Goal: Transaction & Acquisition: Purchase product/service

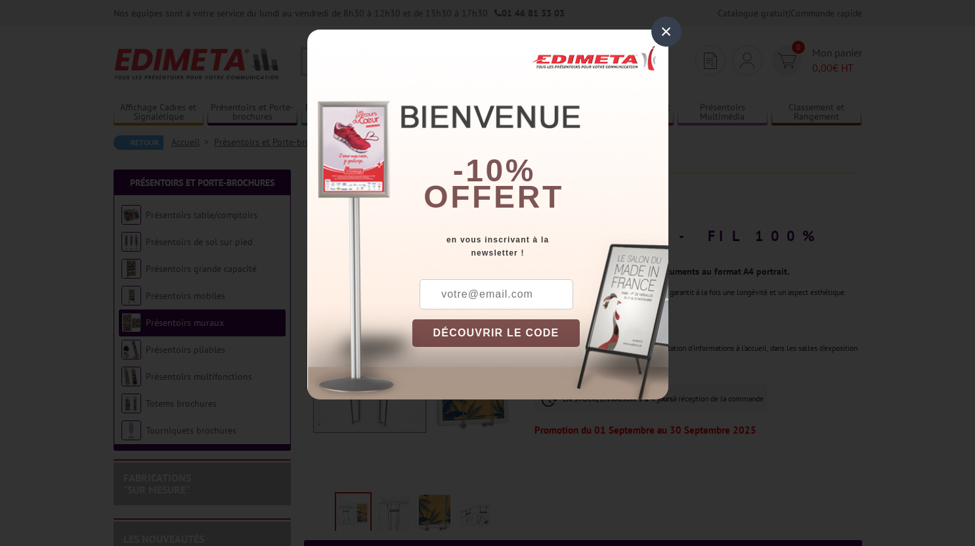
click at [658, 29] on div "×" at bounding box center [667, 31] width 30 height 30
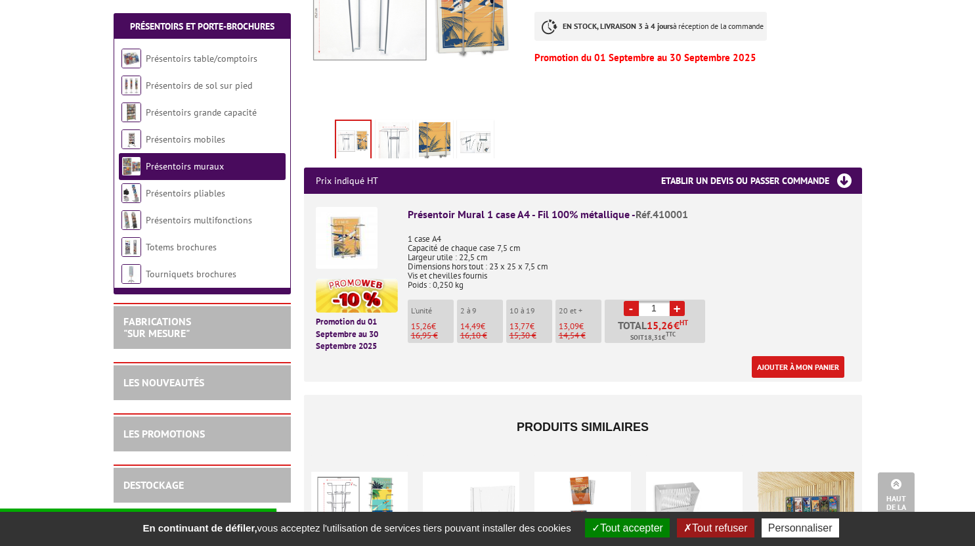
scroll to position [373, 0]
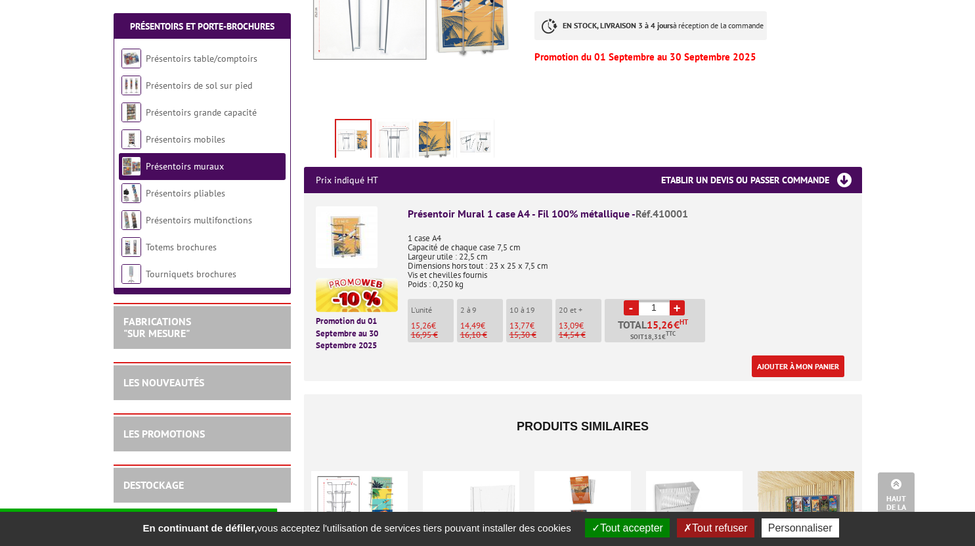
drag, startPoint x: 664, startPoint y: 289, endPoint x: 644, endPoint y: 292, distance: 20.6
click at [644, 300] on input "1" at bounding box center [654, 307] width 31 height 15
type input "_"
click at [747, 293] on div "Présentoir Mural 1 case A4 - Fil 100% métallique - Réf.410001 1 case A4 Capacit…" at bounding box center [629, 291] width 443 height 171
click at [633, 300] on link "-" at bounding box center [631, 307] width 15 height 15
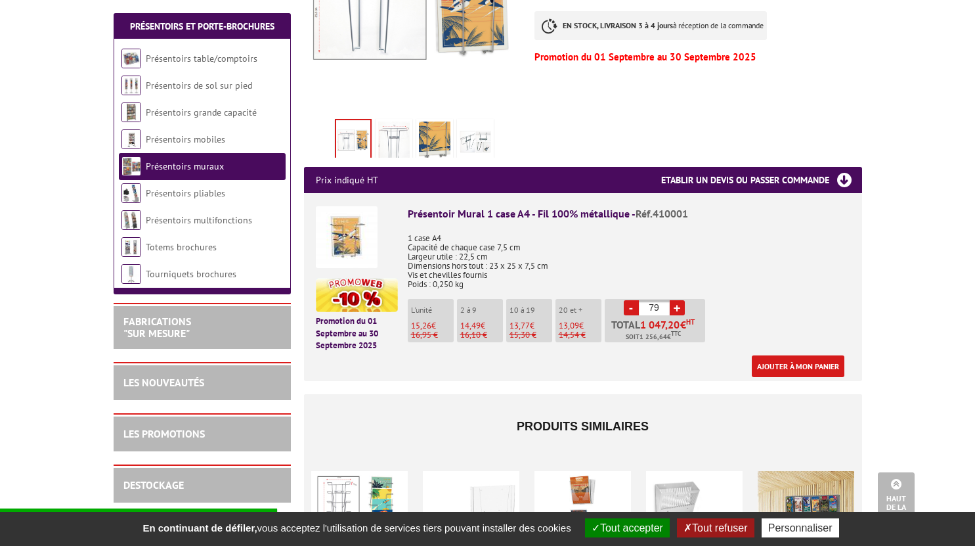
click at [633, 300] on link "-" at bounding box center [631, 307] width 15 height 15
click at [682, 300] on link "+" at bounding box center [677, 307] width 15 height 15
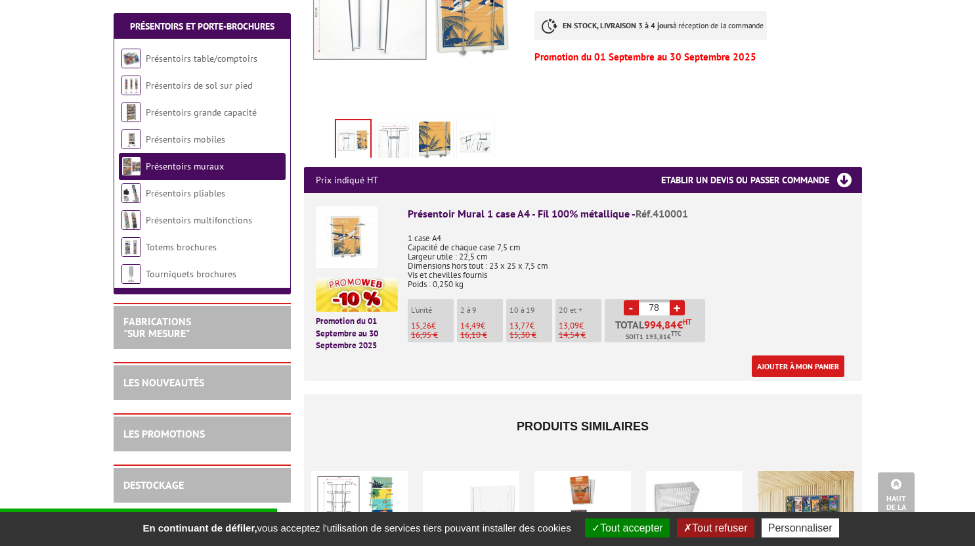
click at [682, 300] on link "+" at bounding box center [677, 307] width 15 height 15
type input "80"
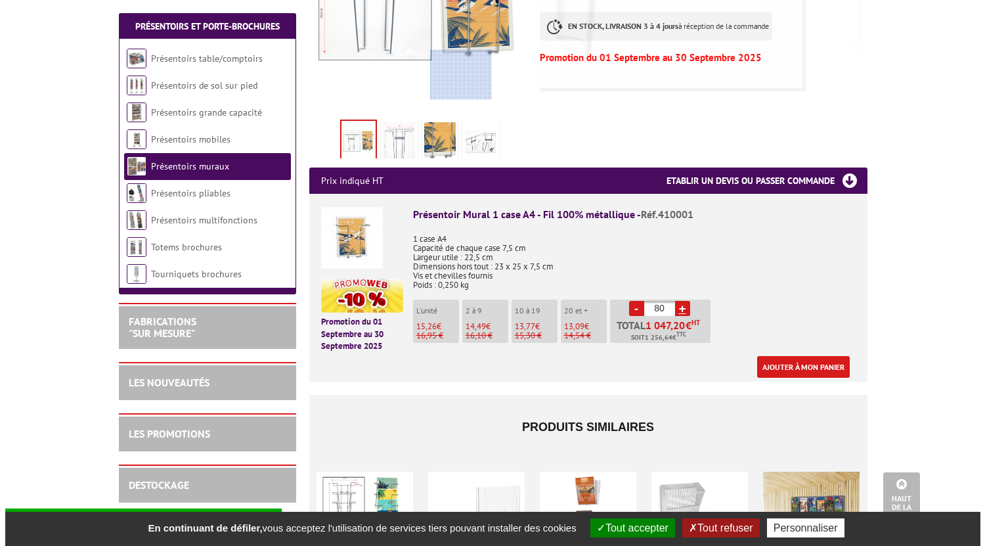
scroll to position [372, 0]
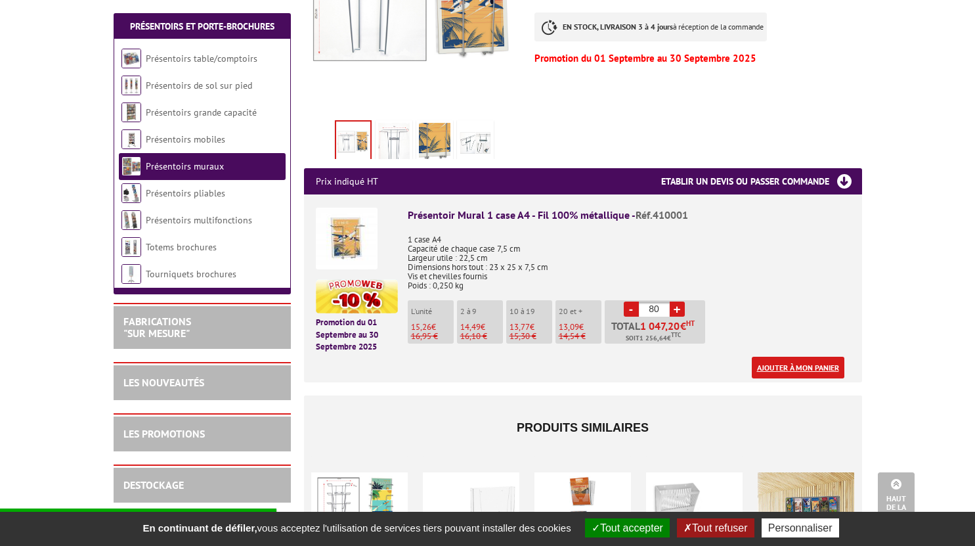
click at [791, 357] on link "Ajouter à mon panier" at bounding box center [798, 368] width 93 height 22
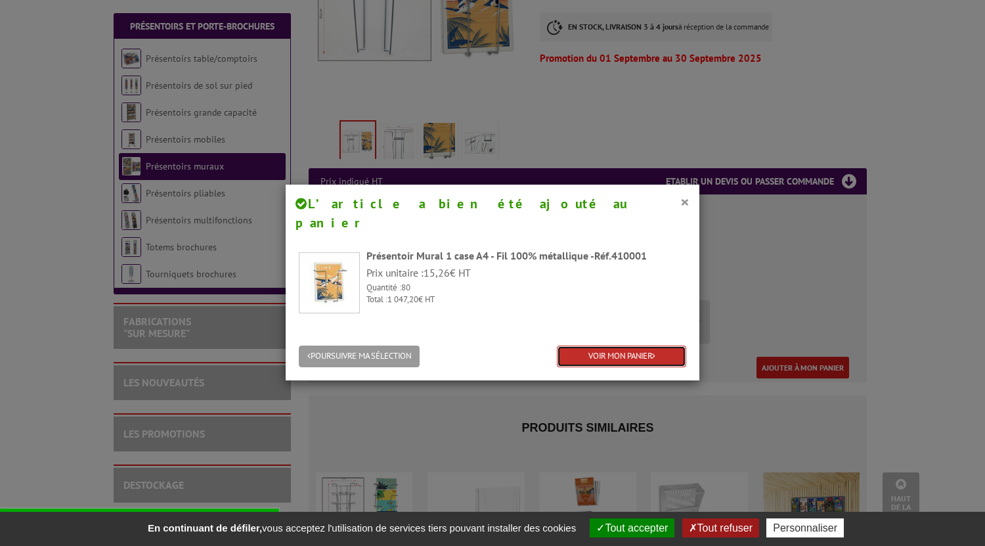
click at [617, 345] on link "VOIR MON PANIER" at bounding box center [621, 356] width 129 height 22
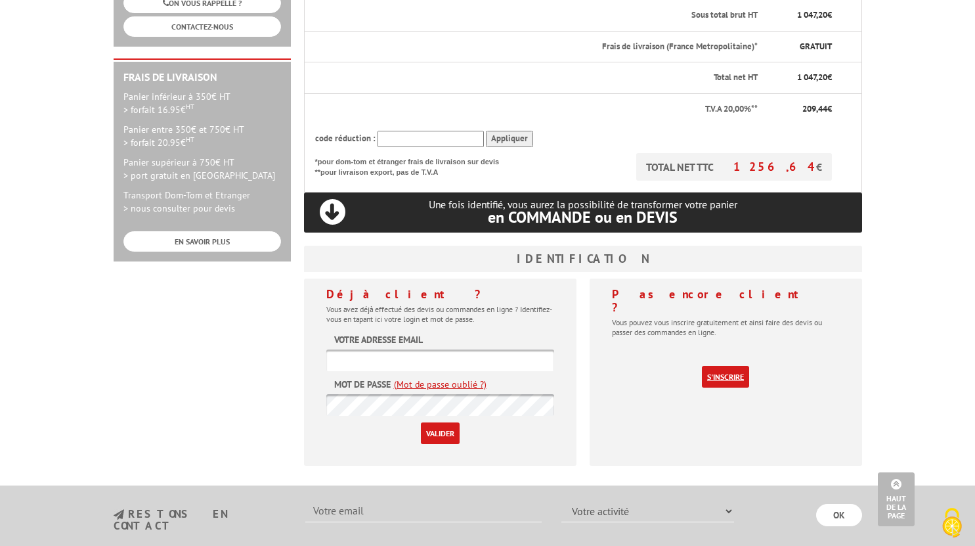
scroll to position [339, 0]
click at [743, 367] on link "S'inscrire" at bounding box center [725, 378] width 47 height 22
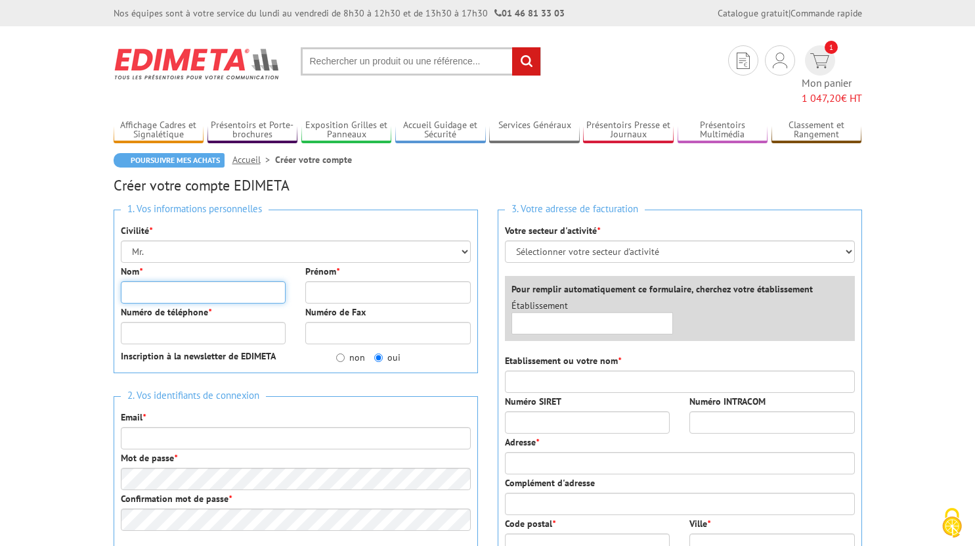
click at [215, 284] on input "Nom *" at bounding box center [204, 292] width 166 height 22
type input "du pont de romemont"
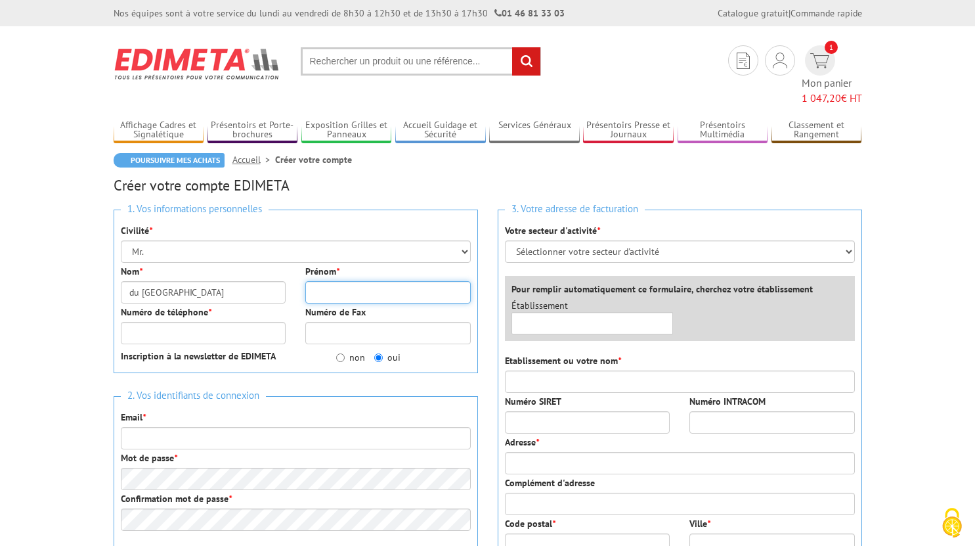
type input "edgar"
type input "0782115763"
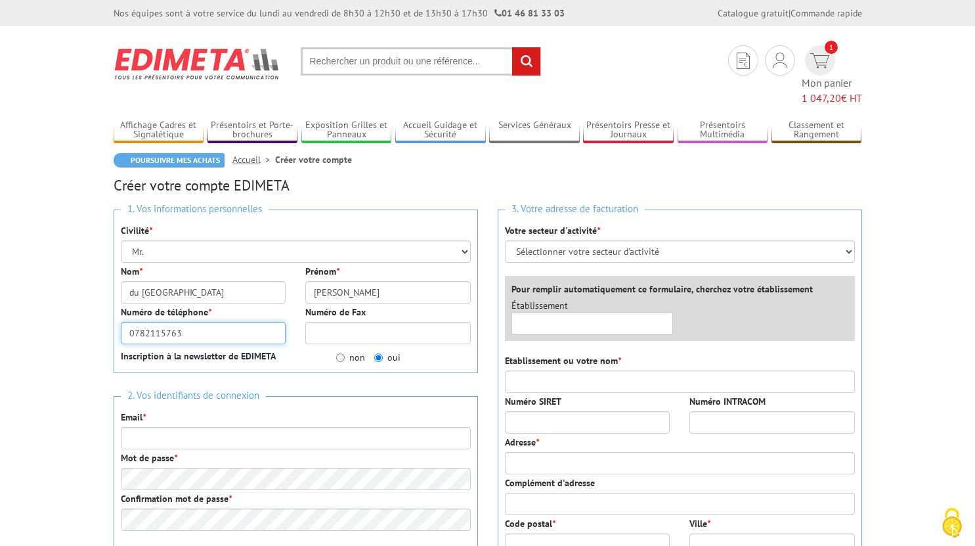
type input "contact@atelier1618.net"
type input "atelier 1.618"
type input "73 SAUVIN"
type input "58800"
type input "LA COLLANCELLE"
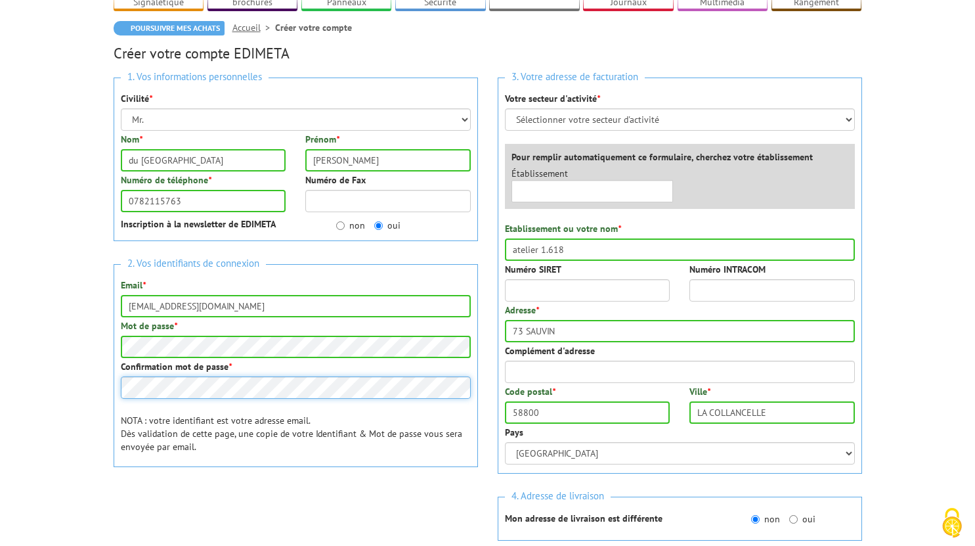
scroll to position [131, 0]
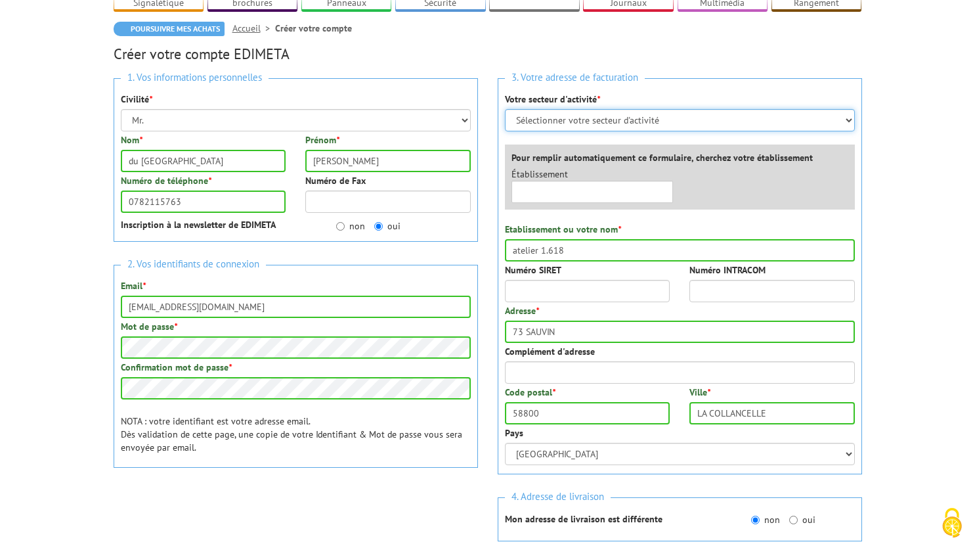
click at [631, 109] on select "Sélectionner votre secteur d'activité Administrations et collectivités Magasins…" at bounding box center [680, 120] width 350 height 22
select select "878"
click at [505, 109] on select "Sélectionner votre secteur d'activité Administrations et collectivités Magasins…" at bounding box center [680, 120] width 350 height 22
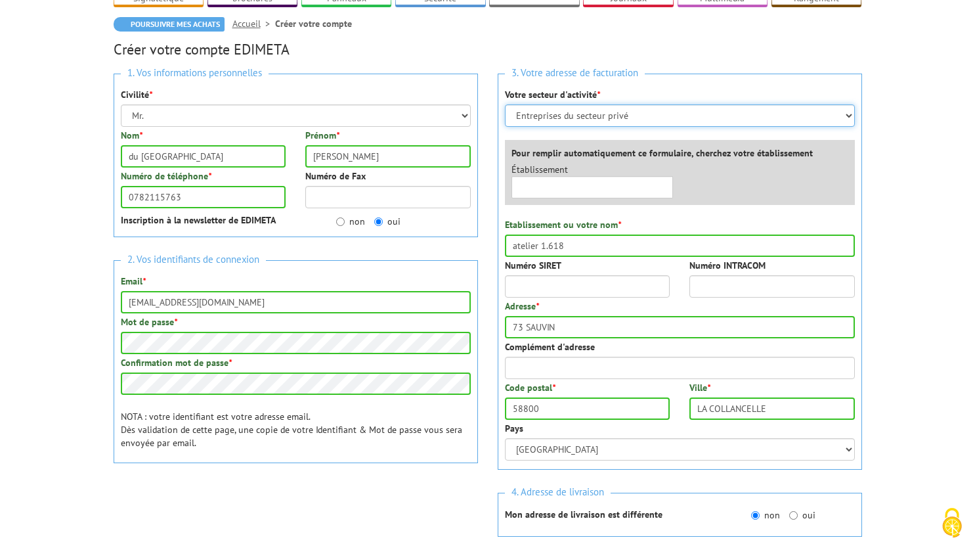
scroll to position [137, 0]
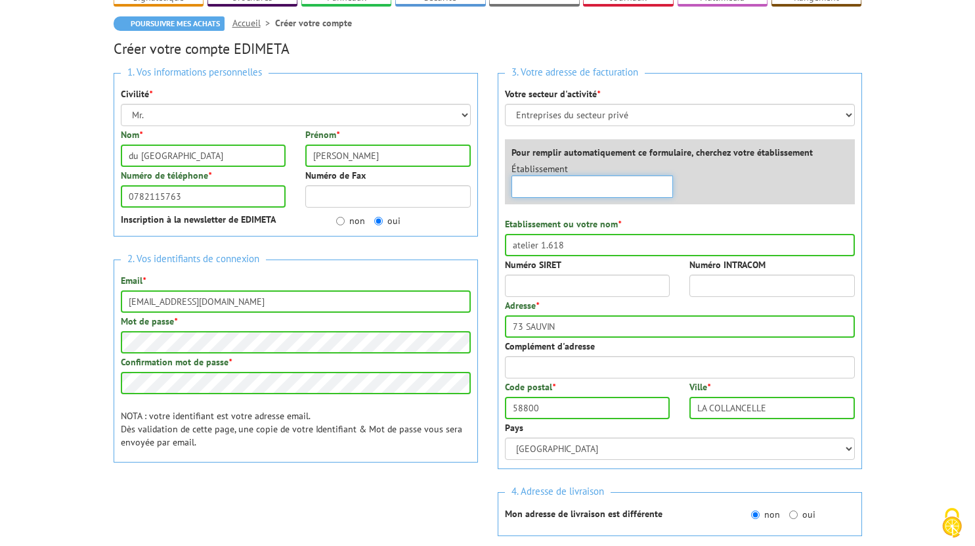
click at [638, 175] on input "text" at bounding box center [593, 186] width 162 height 22
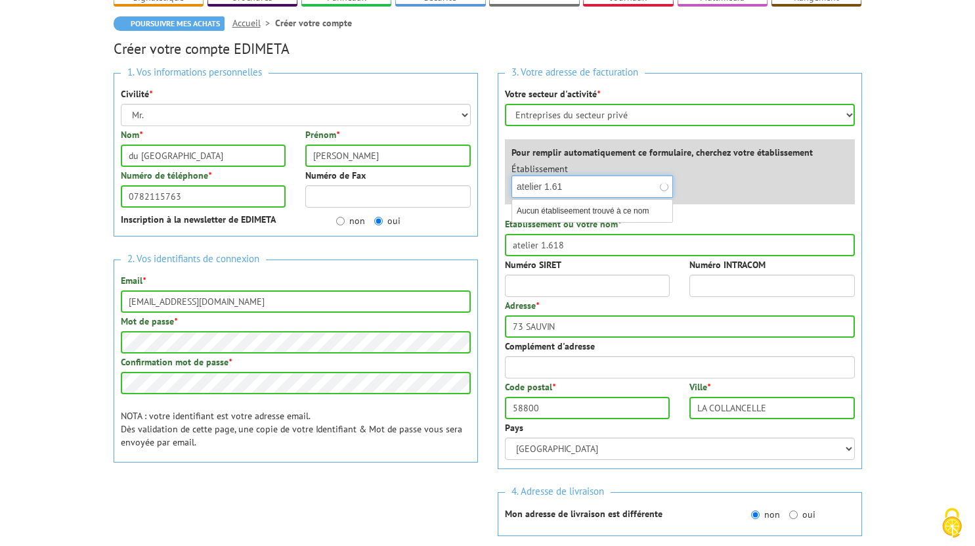
type input "atelier 1.618"
click at [669, 175] on div "×" at bounding box center [593, 186] width 162 height 22
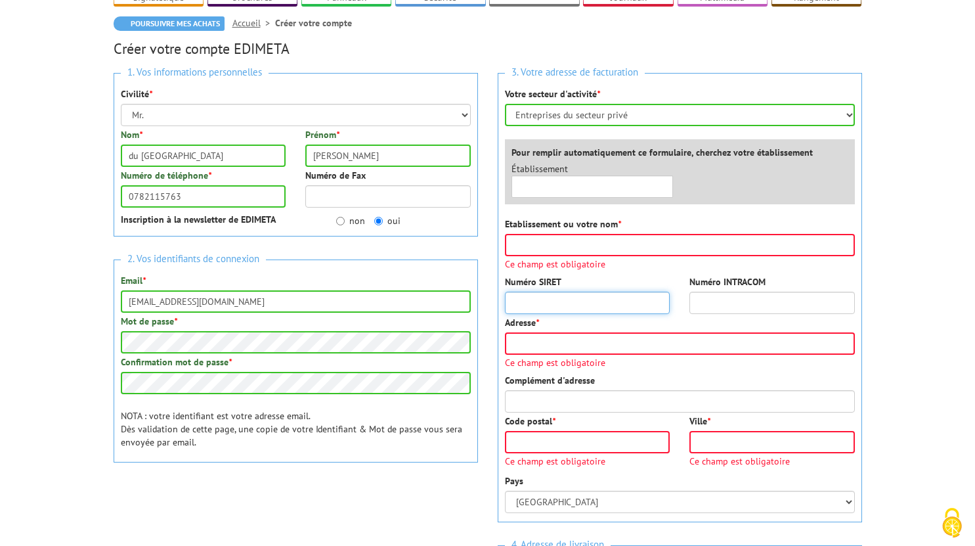
click at [575, 296] on input "Numéro SIRET" at bounding box center [588, 303] width 166 height 22
click at [634, 259] on span "Ce champ est obligatoire" at bounding box center [680, 263] width 350 height 9
click at [630, 234] on input "Etablissement ou votre nom *" at bounding box center [680, 245] width 350 height 22
type input "atelier 1.618"
type input "73 SAUVIN"
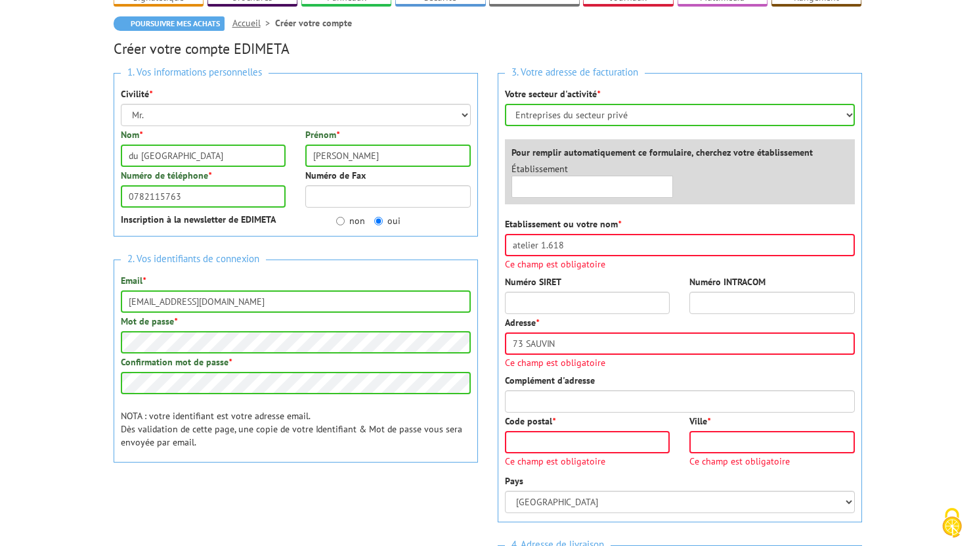
type input "58800"
type input "LA COLLANCELLE"
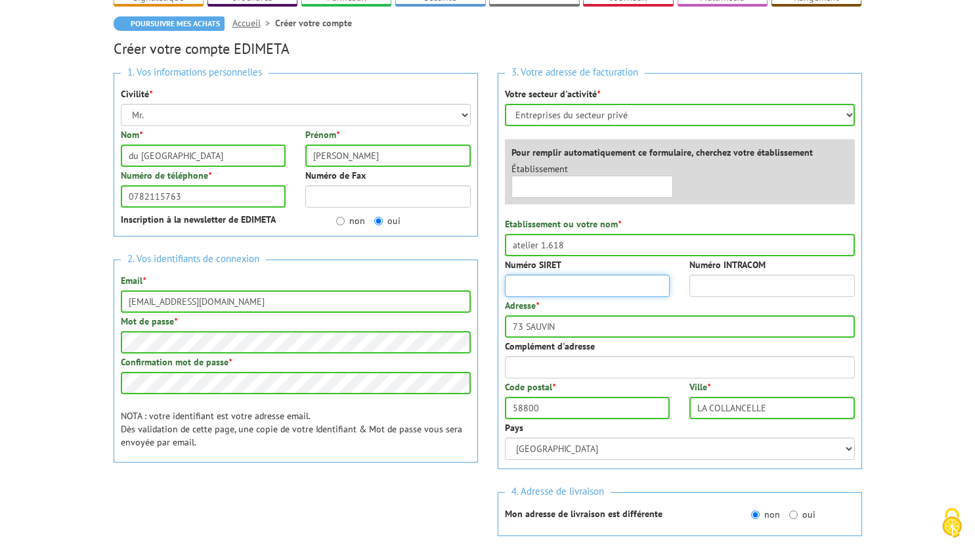
click at [611, 275] on input "Numéro SIRET" at bounding box center [588, 286] width 166 height 22
type input "ç"
type input "929"
drag, startPoint x: 611, startPoint y: 263, endPoint x: 625, endPoint y: 254, distance: 17.0
click at [625, 258] on div "Numéro SIRET" at bounding box center [587, 277] width 185 height 39
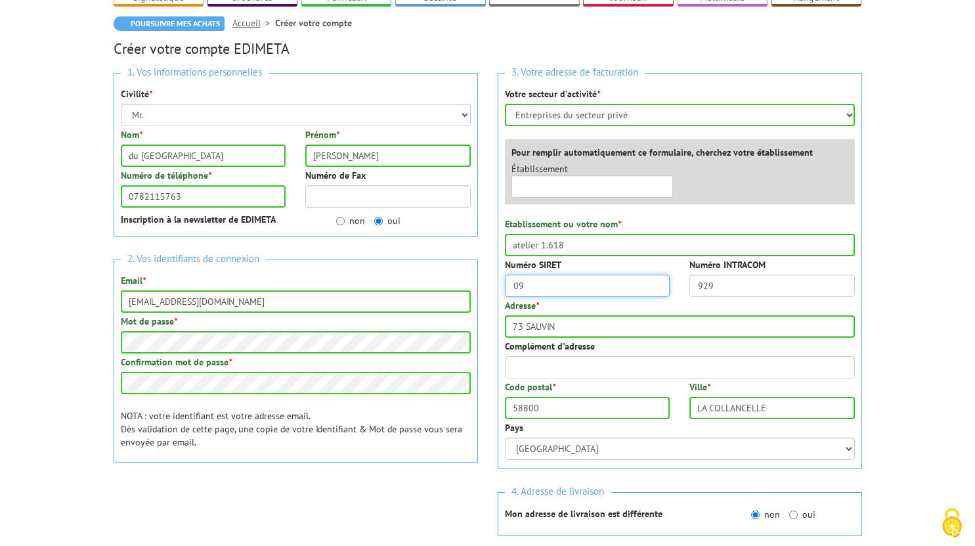
type input "0"
type input "92911825500017"
click at [692, 275] on input "929" at bounding box center [773, 286] width 166 height 22
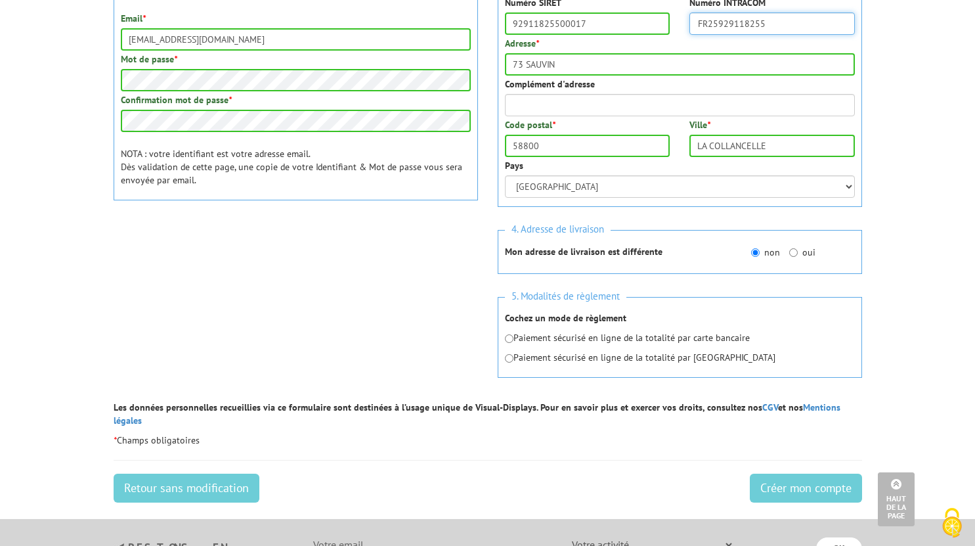
scroll to position [399, 0]
type input "FR25929118255"
click at [508, 334] on input "radio" at bounding box center [509, 338] width 9 height 9
radio input "true"
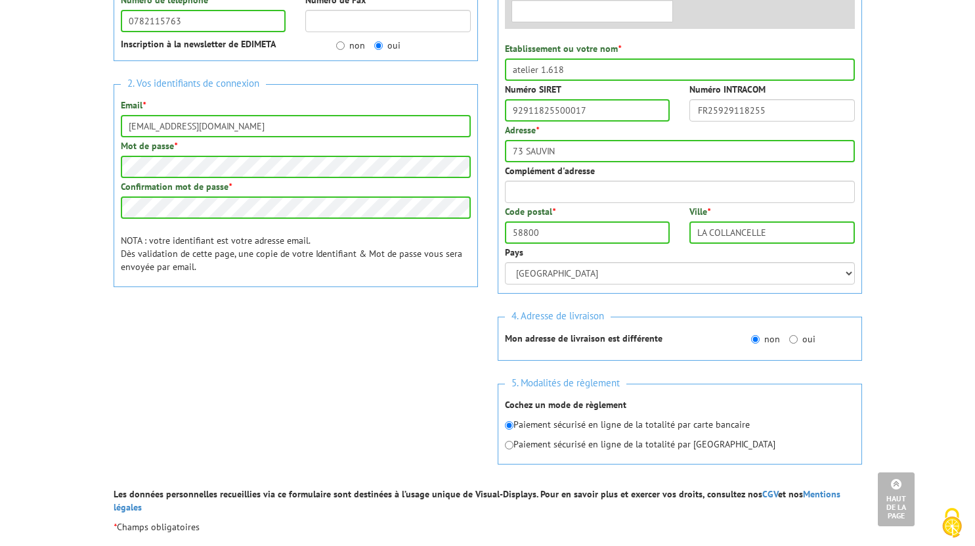
scroll to position [312, 0]
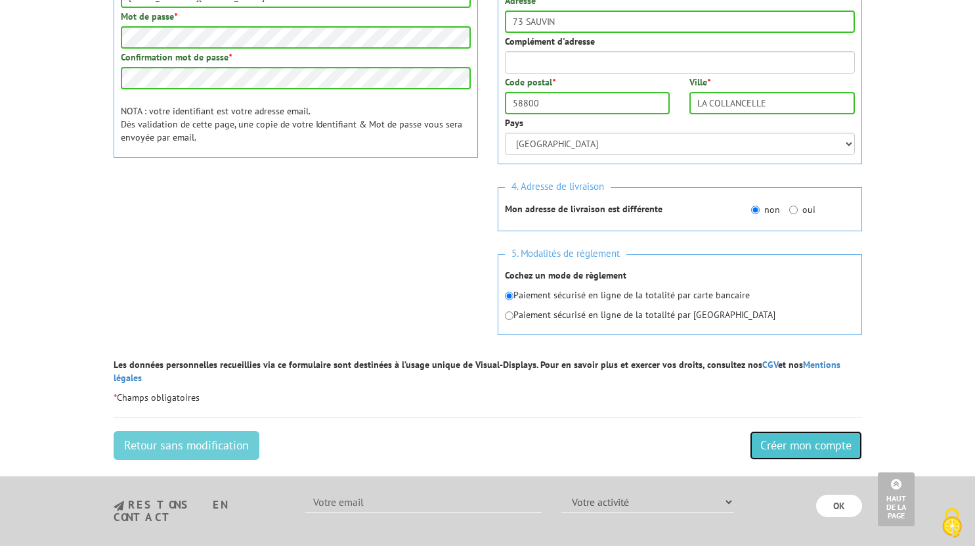
click at [791, 431] on input "Créer mon compte" at bounding box center [806, 445] width 112 height 29
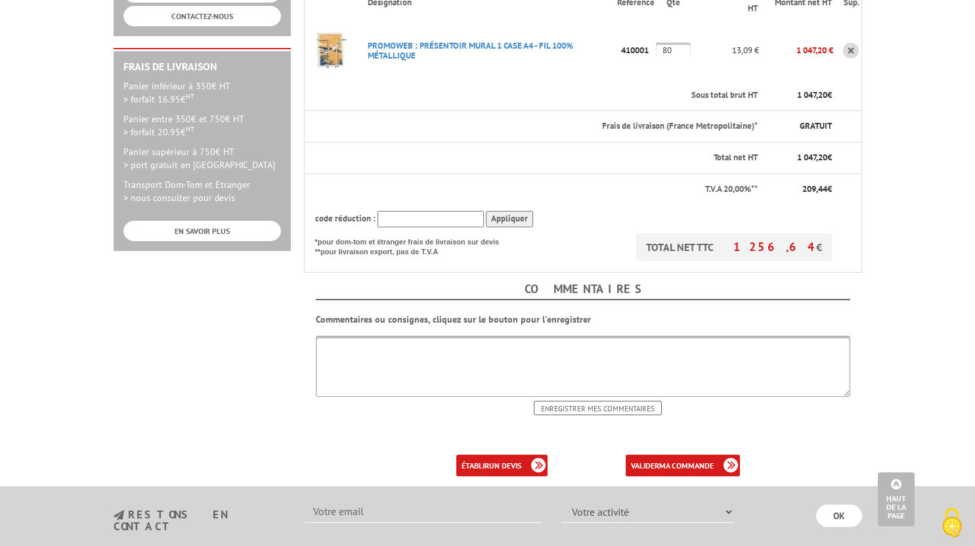
click at [533, 455] on div "établir un devis" at bounding box center [501, 466] width 91 height 22
click at [509, 455] on link "établir un devis" at bounding box center [501, 466] width 91 height 22
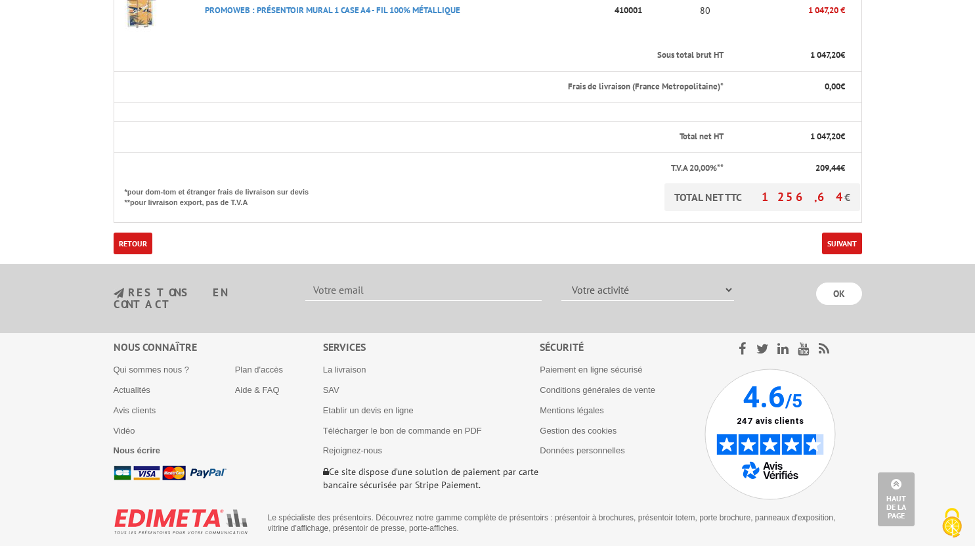
scroll to position [393, 0]
click at [849, 242] on link "Suivant" at bounding box center [842, 243] width 40 height 22
